Goal: Task Accomplishment & Management: Manage account settings

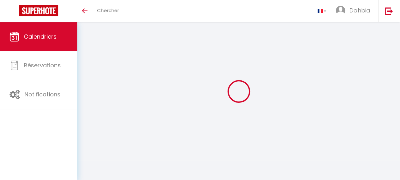
select select
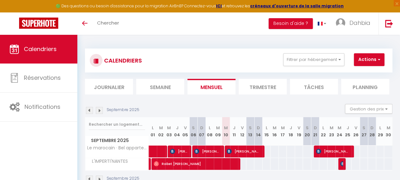
select select
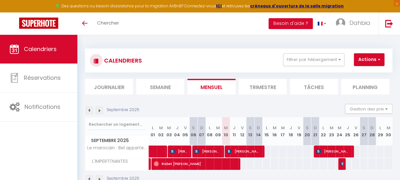
select select
click at [240, 150] on span "[PERSON_NAME]" at bounding box center [244, 151] width 34 height 12
select select "OK"
select select "KO"
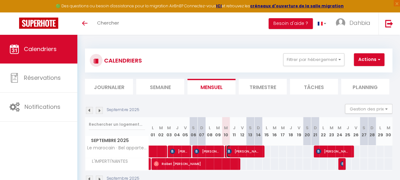
select select "0"
select select "1"
select select
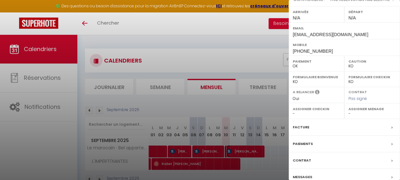
scroll to position [90, 0]
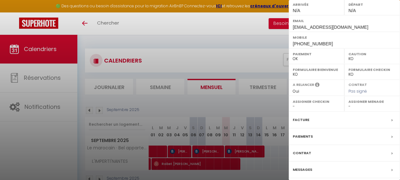
click at [392, 168] on icon at bounding box center [392, 170] width 1 height 4
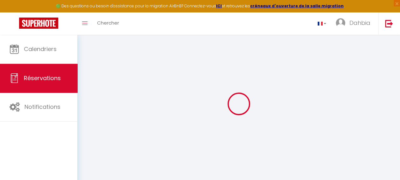
select select
checkbox input "false"
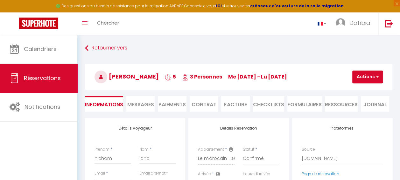
select select
checkbox input "false"
type \?0 "** THIS RESERVATION HAS BEEN PRE-PAID ** BOOKING NOTE : Payment charge is EUR 5…"
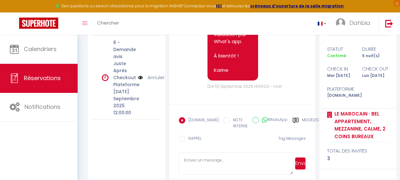
scroll to position [108, 0]
